Goal: Information Seeking & Learning: Learn about a topic

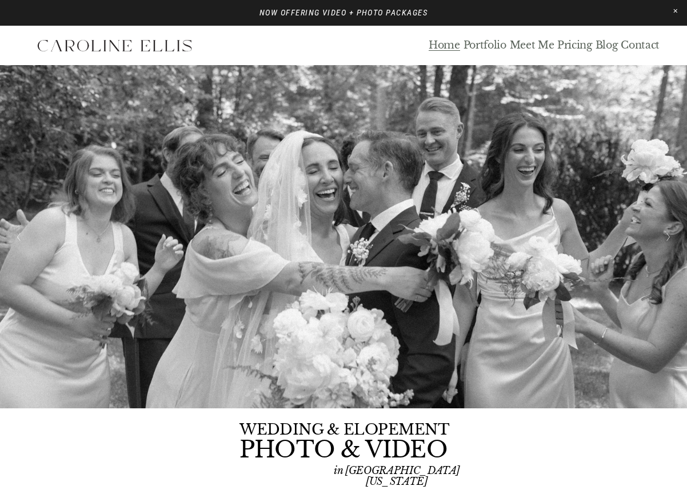
click at [605, 45] on link "Blog" at bounding box center [606, 45] width 22 height 13
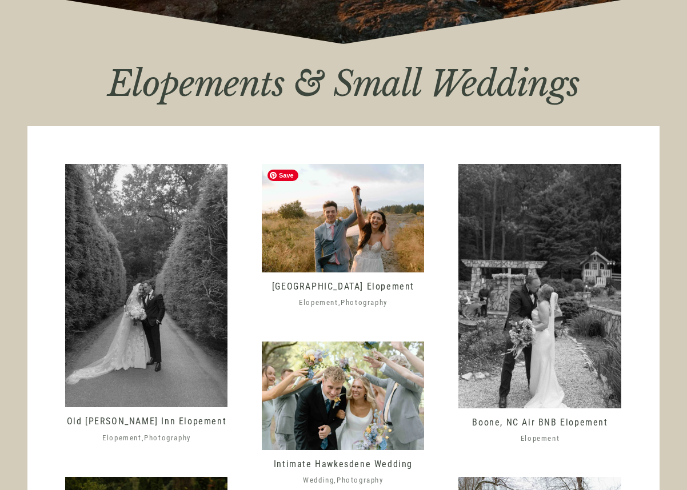
scroll to position [541, 0]
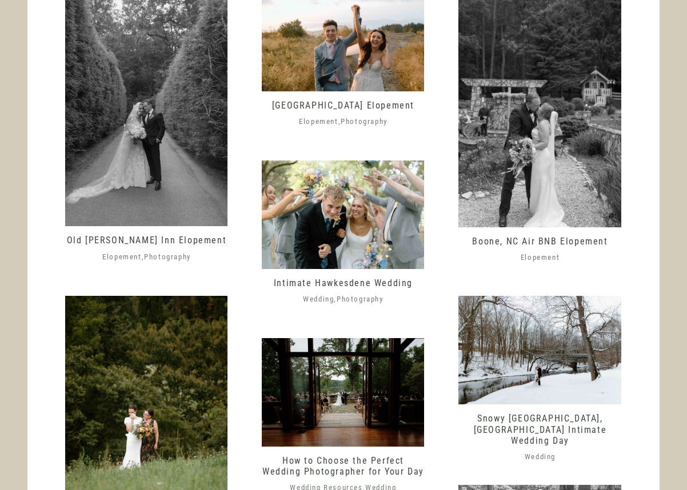
click at [167, 183] on img at bounding box center [146, 104] width 162 height 243
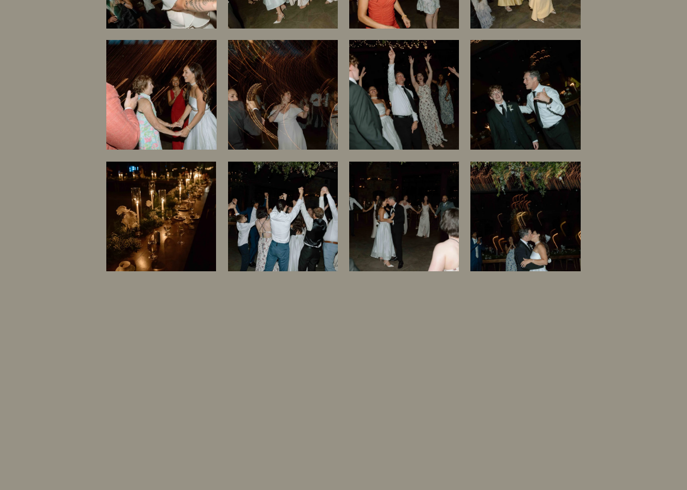
scroll to position [7509, 0]
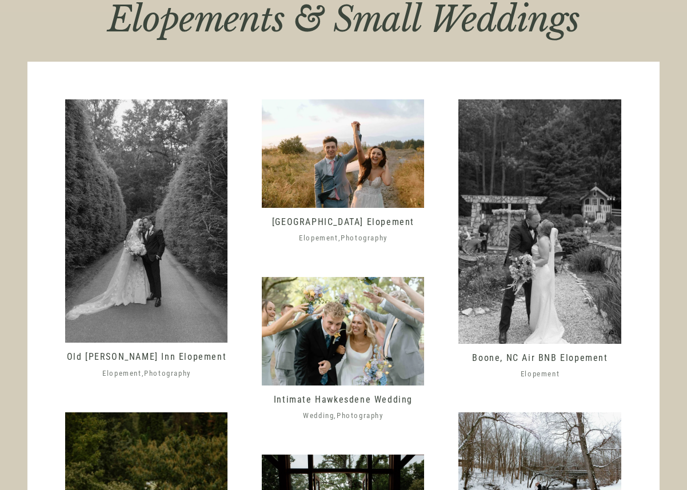
scroll to position [400, 0]
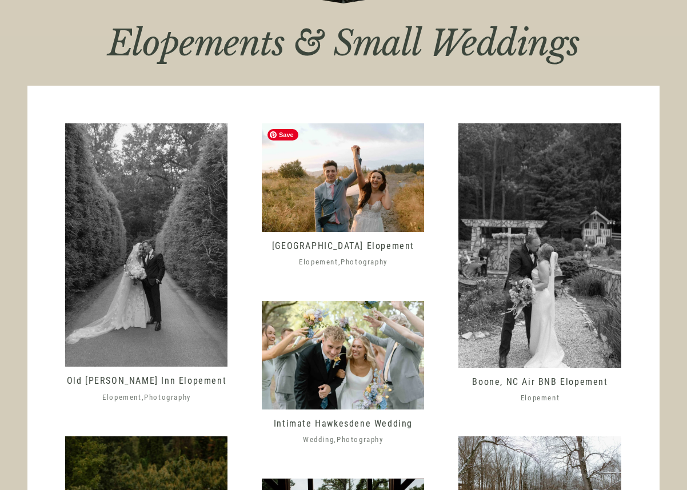
click at [342, 195] on img at bounding box center [343, 177] width 162 height 108
